Goal: Task Accomplishment & Management: Use online tool/utility

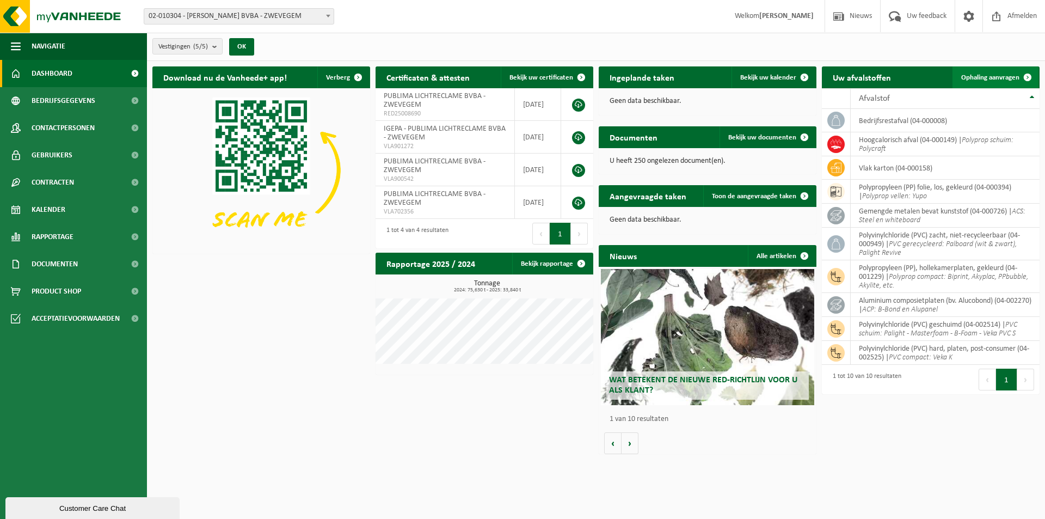
click at [1000, 72] on link "Ophaling aanvragen" at bounding box center [996, 77] width 86 height 22
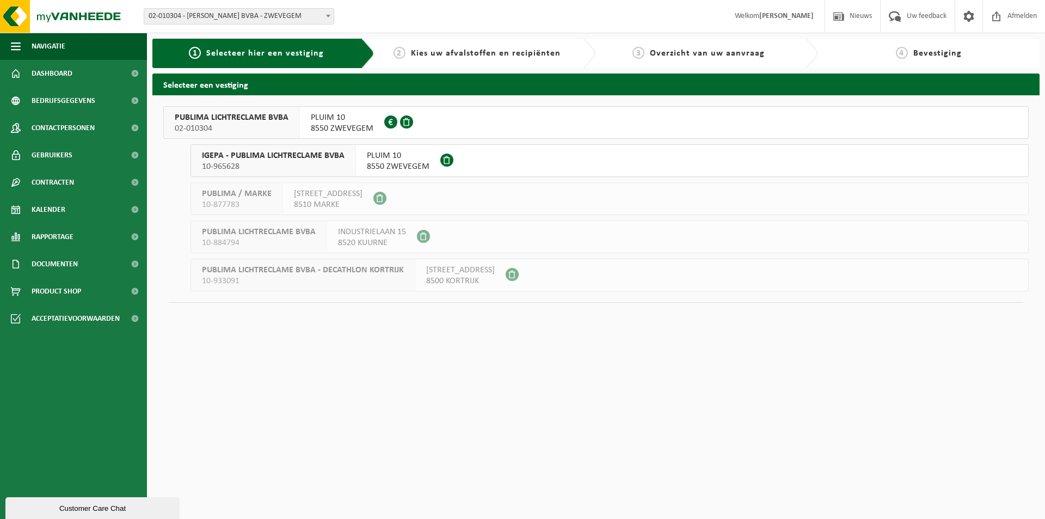
click at [365, 119] on span "PLUIM 10" at bounding box center [342, 117] width 63 height 11
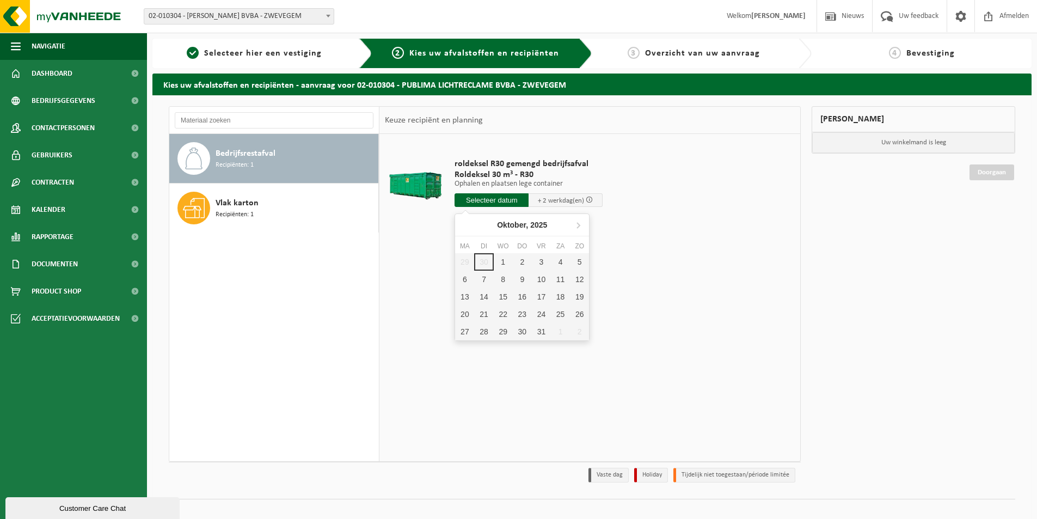
click at [497, 203] on input "text" at bounding box center [492, 200] width 74 height 14
click at [504, 260] on div "1" at bounding box center [503, 261] width 19 height 17
type input "Van 2025-10-01"
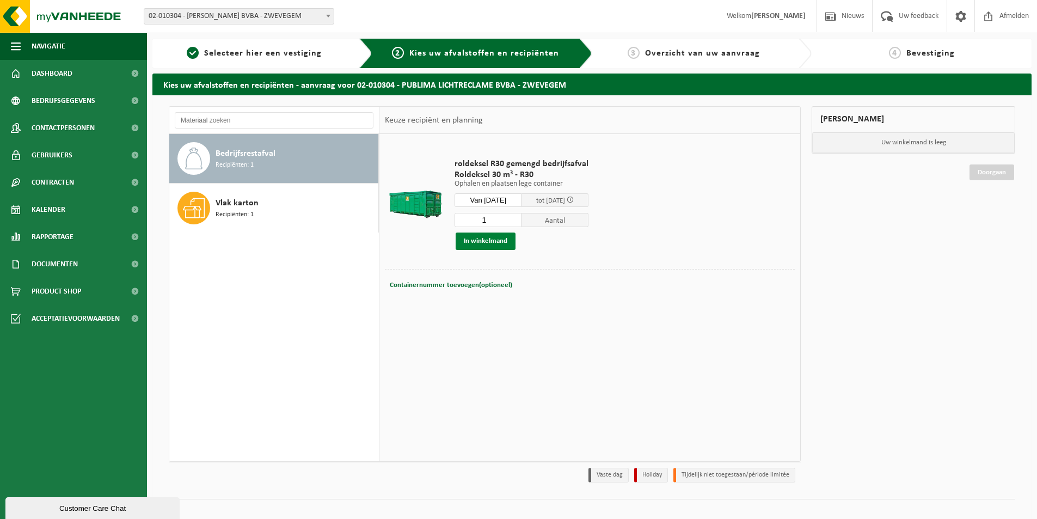
click at [488, 242] on button "In winkelmand" at bounding box center [486, 241] width 60 height 17
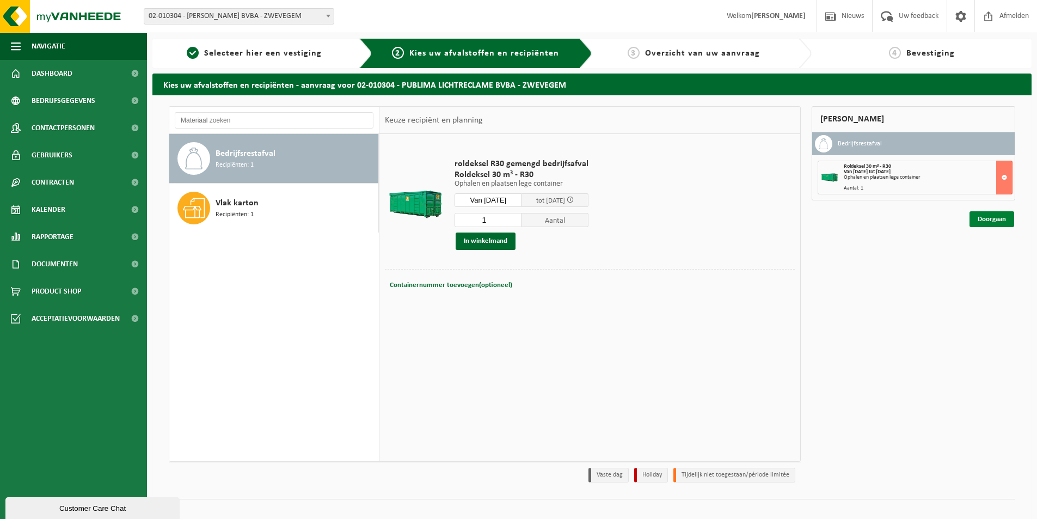
click at [996, 220] on link "Doorgaan" at bounding box center [992, 219] width 45 height 16
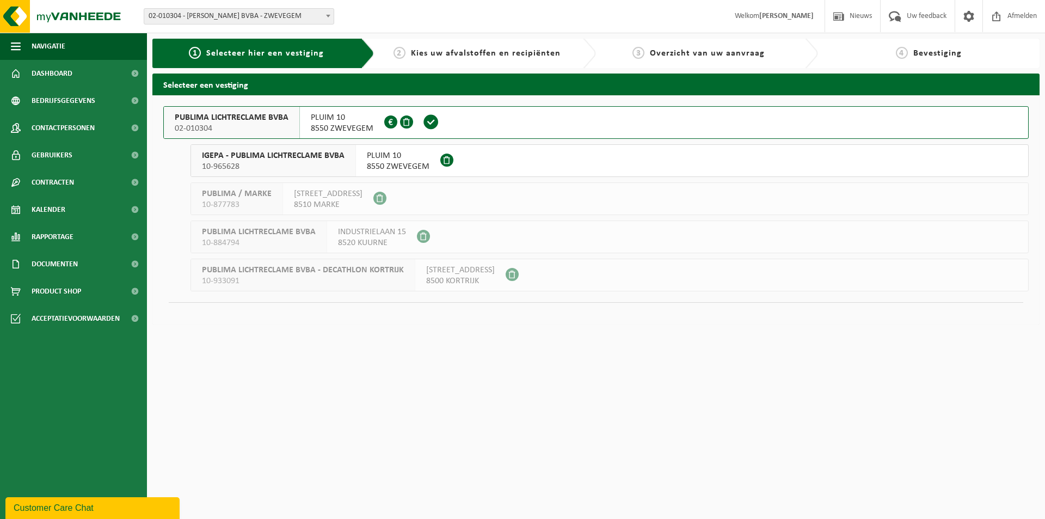
click at [935, 53] on span "Bevestiging" at bounding box center [938, 53] width 48 height 9
click at [668, 49] on span "Overzicht van uw aanvraag" at bounding box center [707, 53] width 115 height 9
click at [685, 54] on span "Overzicht van uw aanvraag" at bounding box center [707, 53] width 115 height 9
click at [493, 57] on span "Kies uw afvalstoffen en recipiënten" at bounding box center [486, 53] width 150 height 9
click at [287, 124] on span "02-010304" at bounding box center [232, 128] width 114 height 11
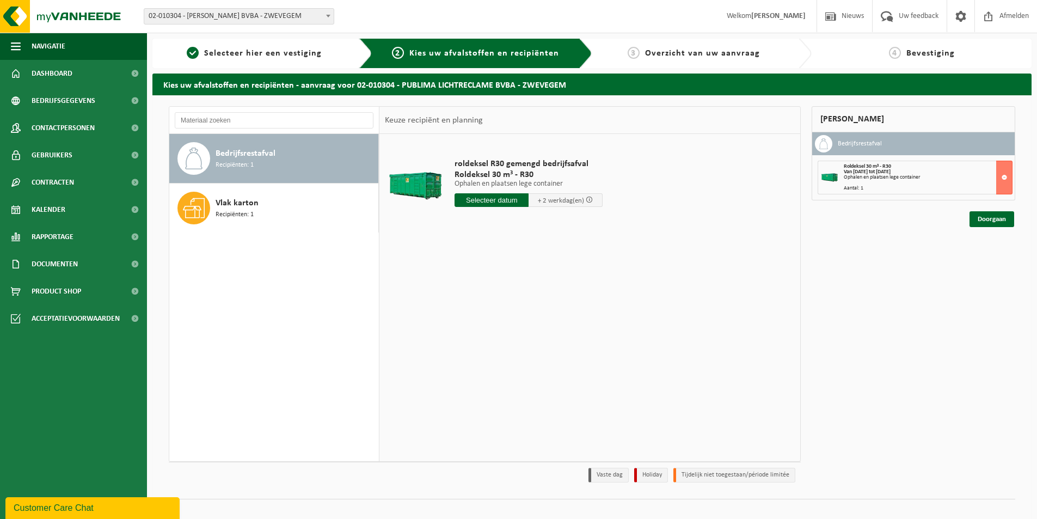
click at [259, 145] on div "Bedrijfsrestafval Recipiënten: 1" at bounding box center [296, 158] width 160 height 33
click at [507, 200] on input "text" at bounding box center [492, 200] width 74 height 14
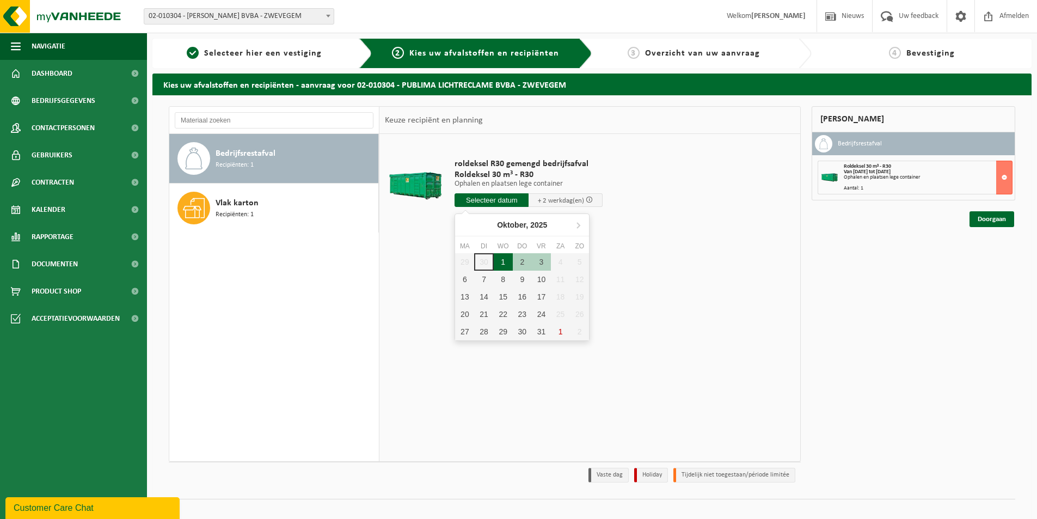
click at [499, 260] on div "1" at bounding box center [503, 261] width 19 height 17
type input "Van 2025-10-01"
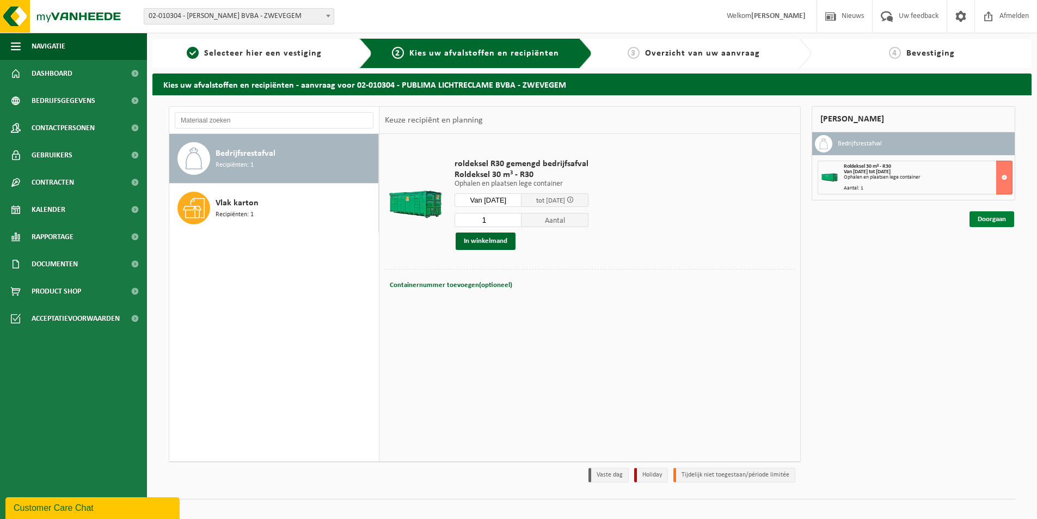
click at [1000, 221] on link "Doorgaan" at bounding box center [992, 219] width 45 height 16
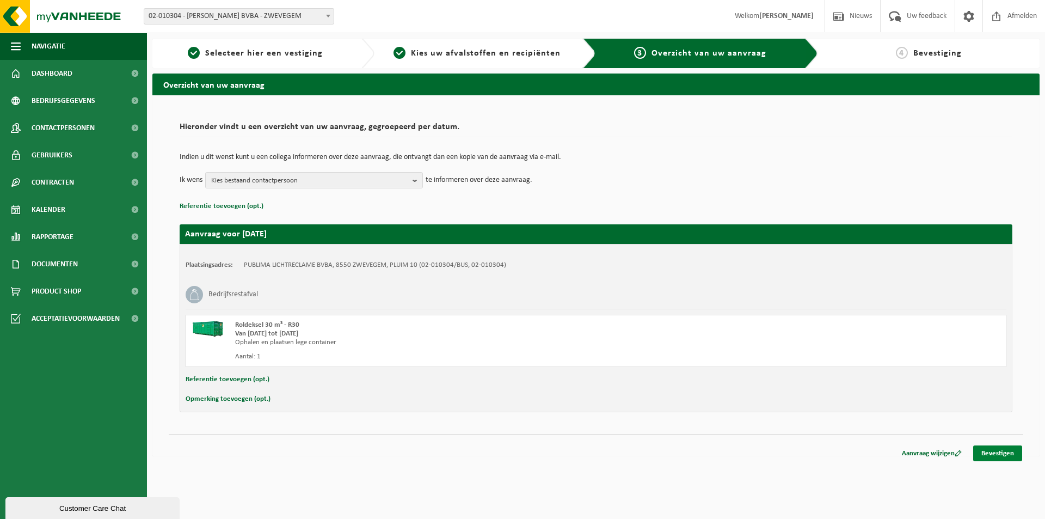
click at [994, 450] on link "Bevestigen" at bounding box center [998, 453] width 49 height 16
